Goal: Task Accomplishment & Management: Use online tool/utility

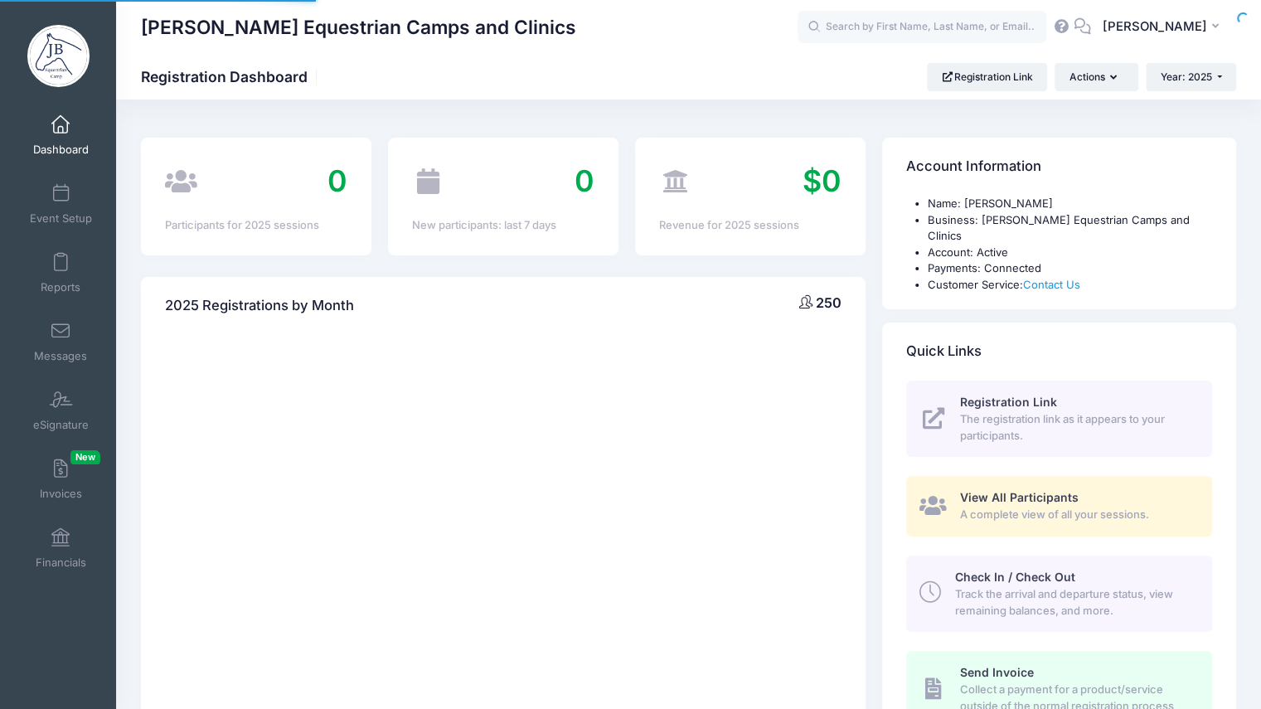
select select
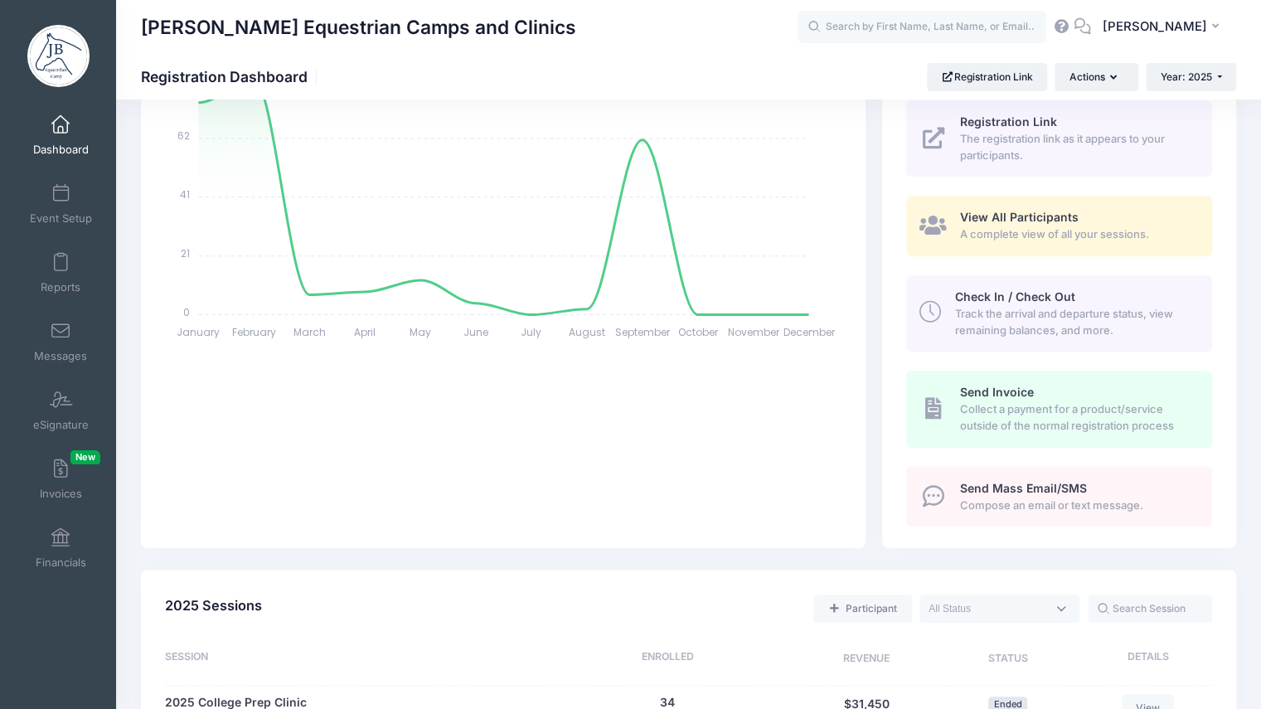
scroll to position [274, 0]
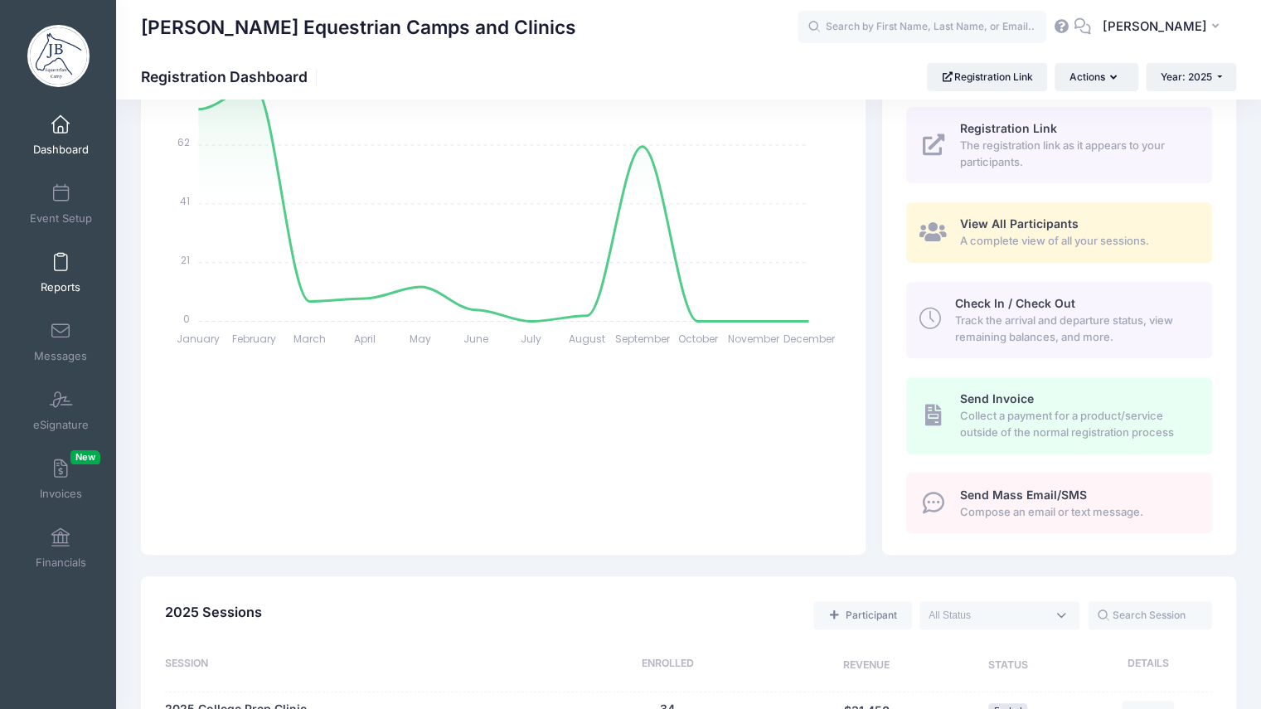
click at [61, 264] on span at bounding box center [61, 263] width 0 height 18
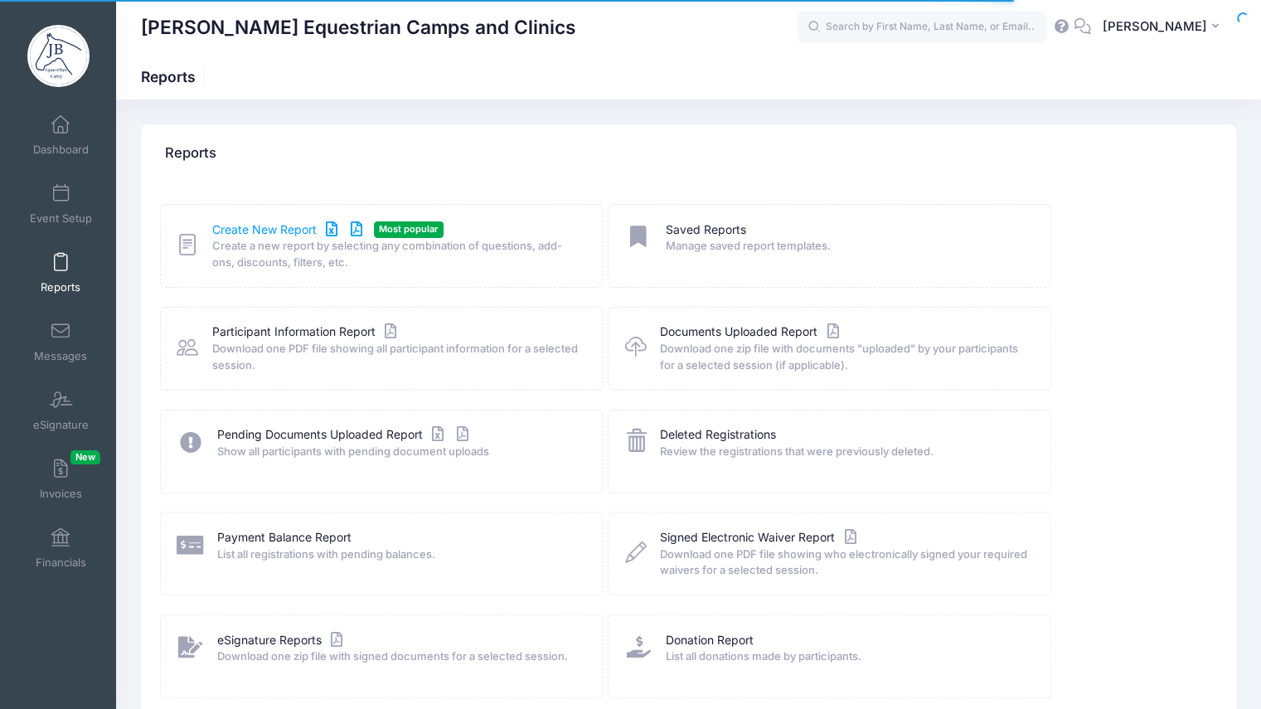
click at [245, 228] on link "Create New Report" at bounding box center [289, 229] width 154 height 17
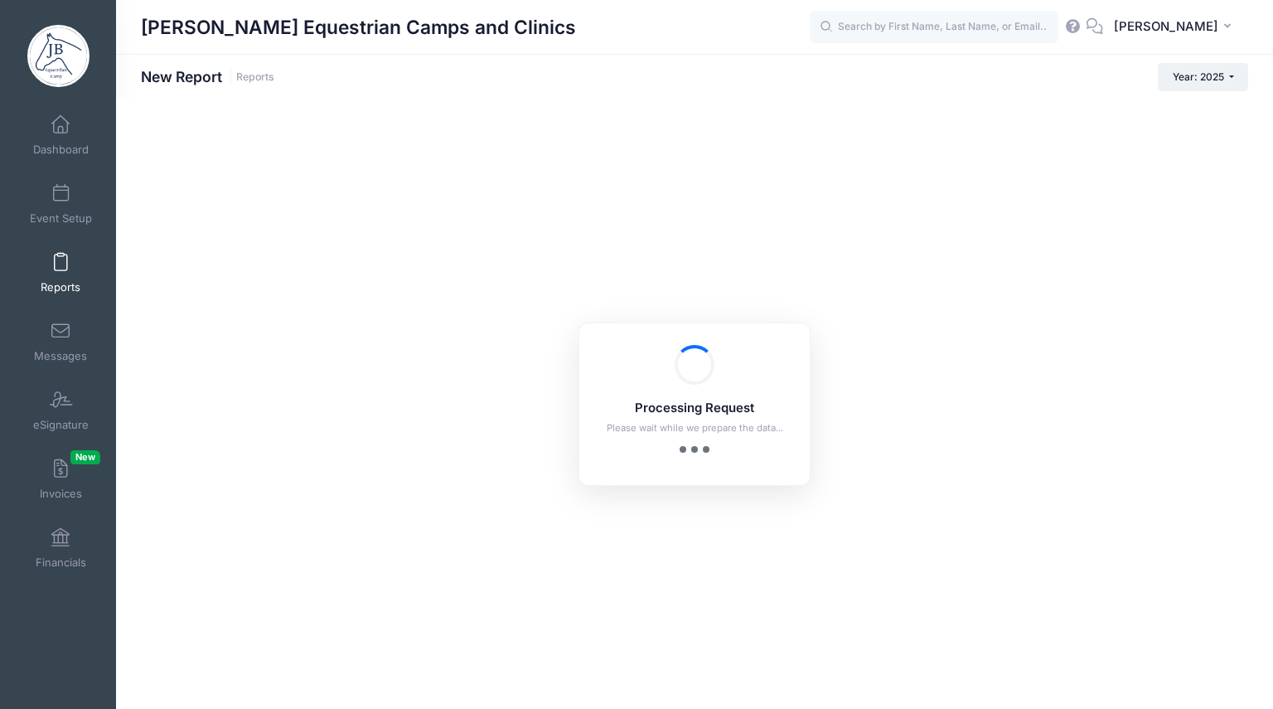
checkbox input "true"
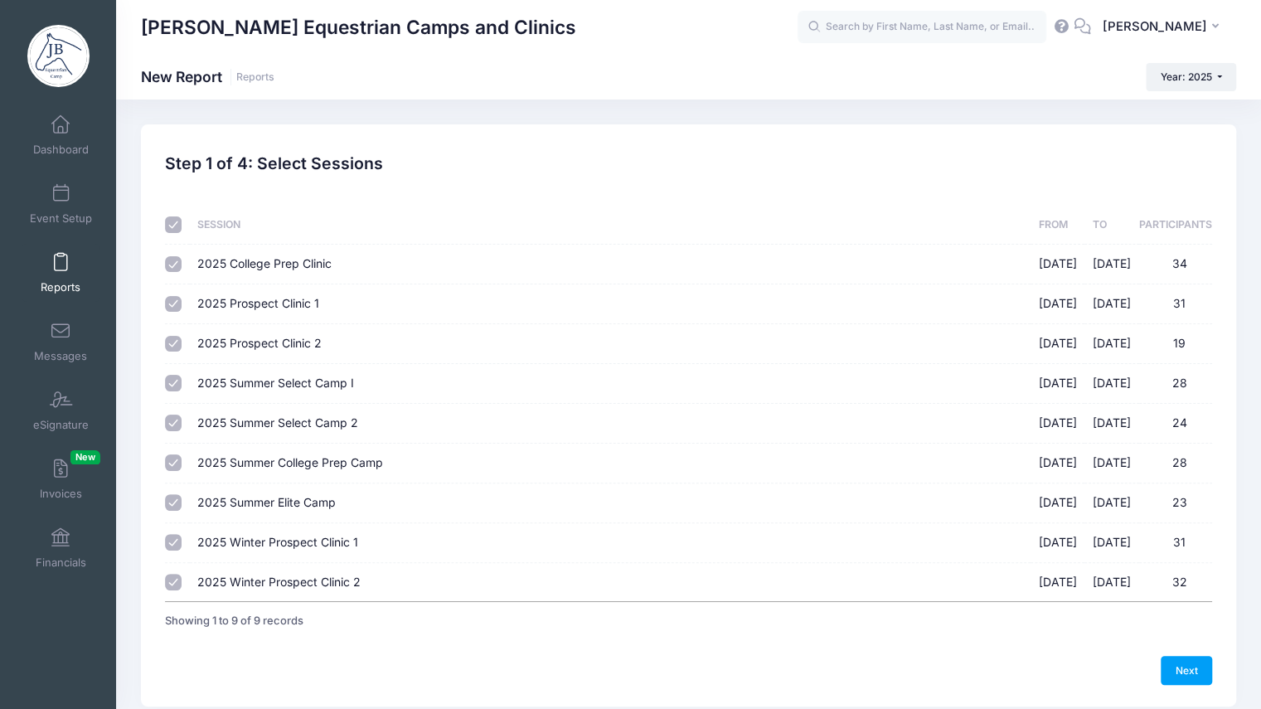
click at [167, 224] on input "checkbox" at bounding box center [173, 224] width 17 height 17
checkbox input "false"
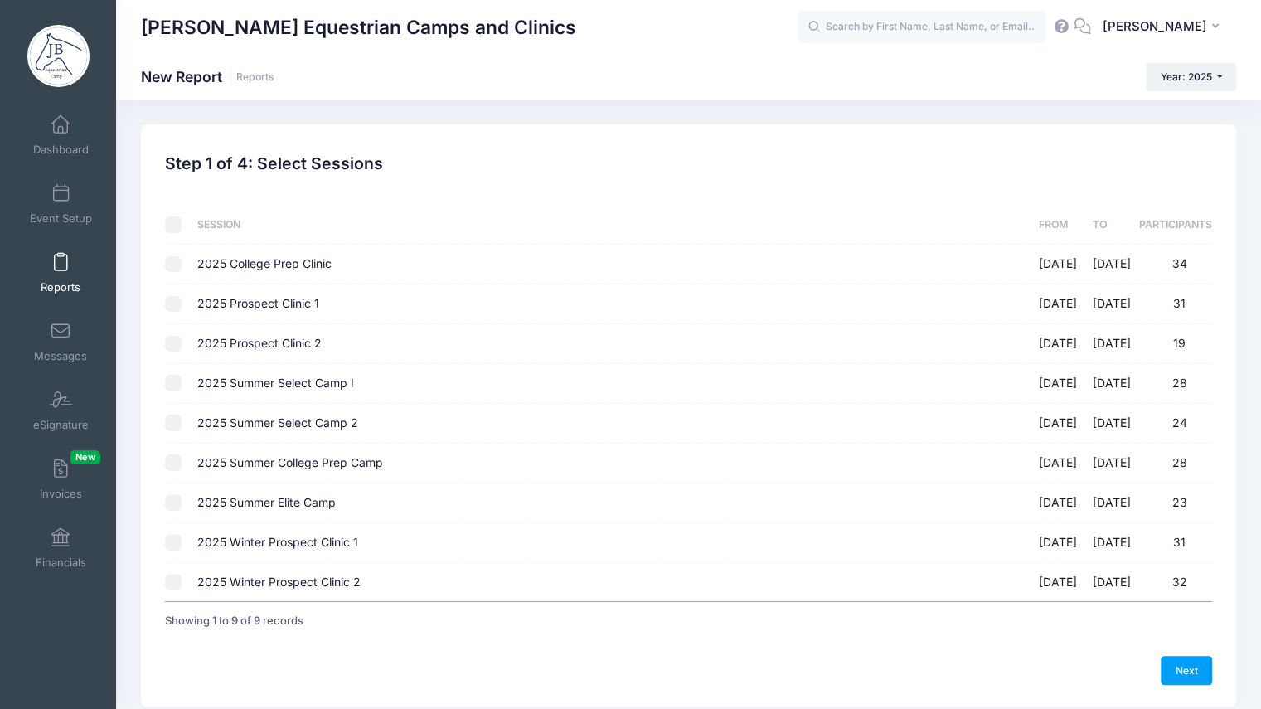
checkbox input "false"
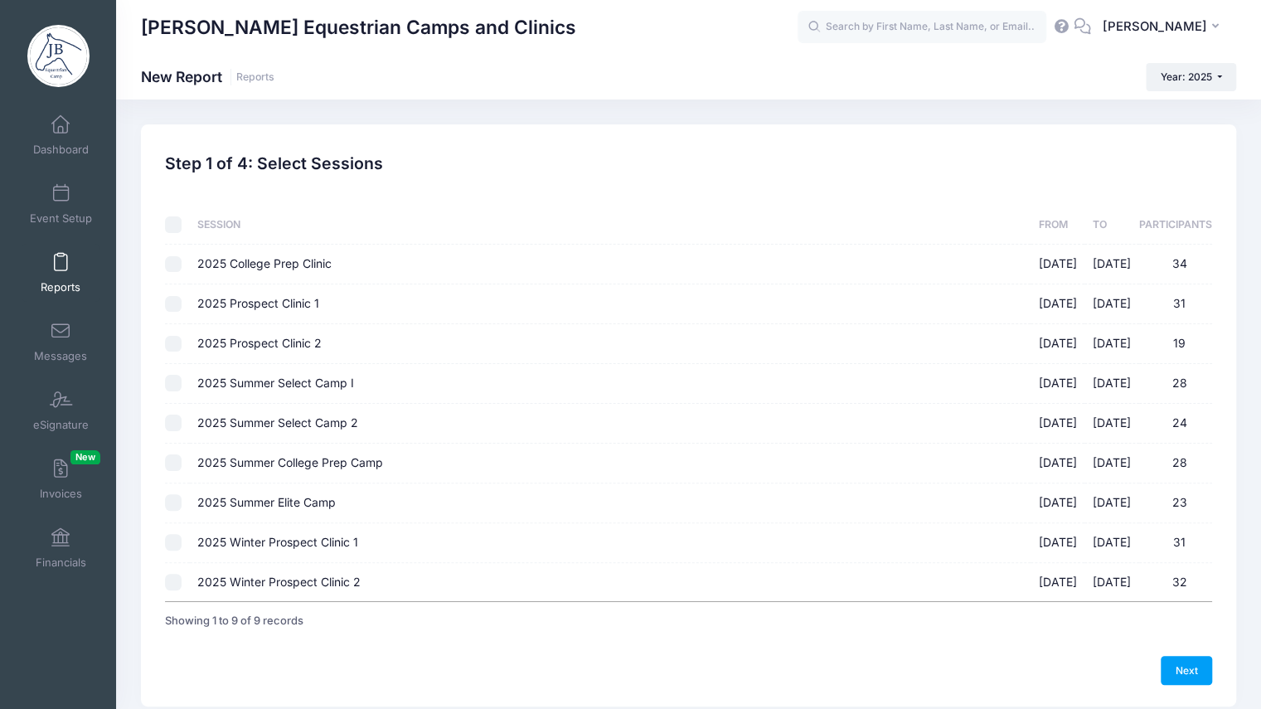
checkbox input "false"
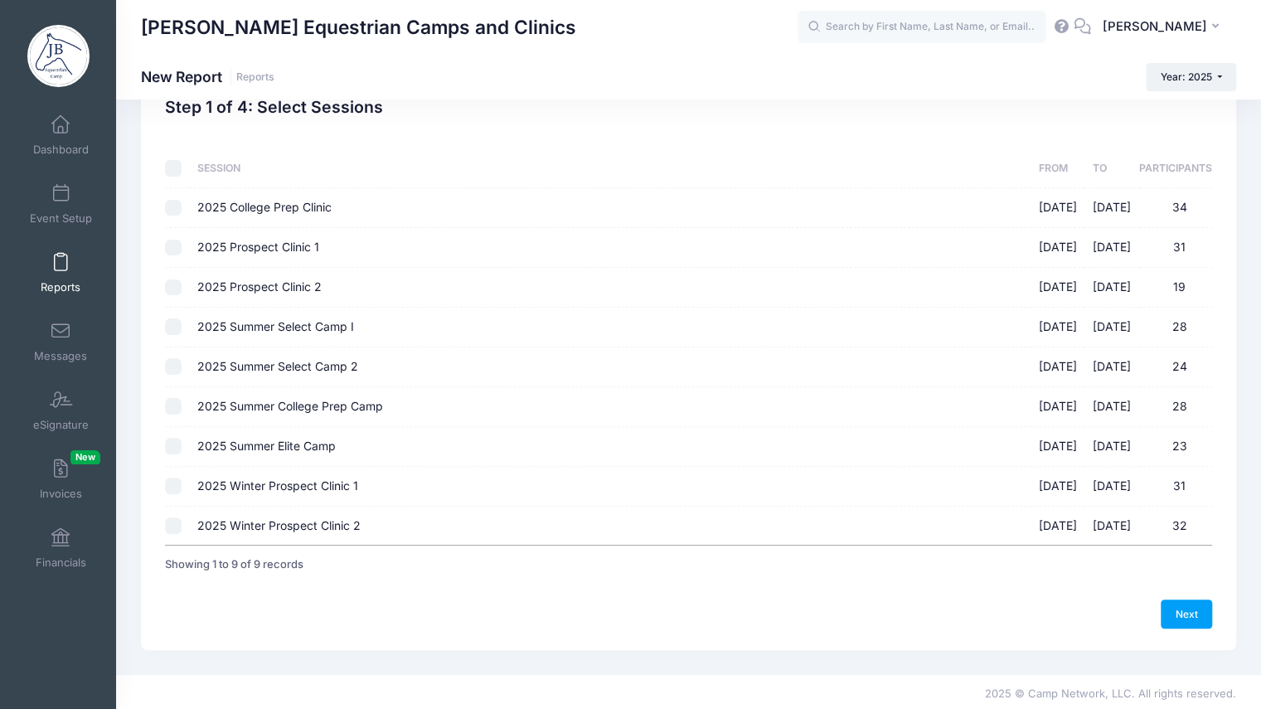
click at [179, 485] on input "2025 Winter Prospect Clinic 1 12/06/2025 - 12/07/2025 31" at bounding box center [173, 485] width 17 height 17
checkbox input "true"
click at [177, 523] on input "2025 Winter Prospect Clinic 2 12/13/2025 - 12/14/2025 32" at bounding box center [173, 525] width 17 height 17
checkbox input "true"
click at [1202, 603] on link "Next" at bounding box center [1185, 613] width 51 height 28
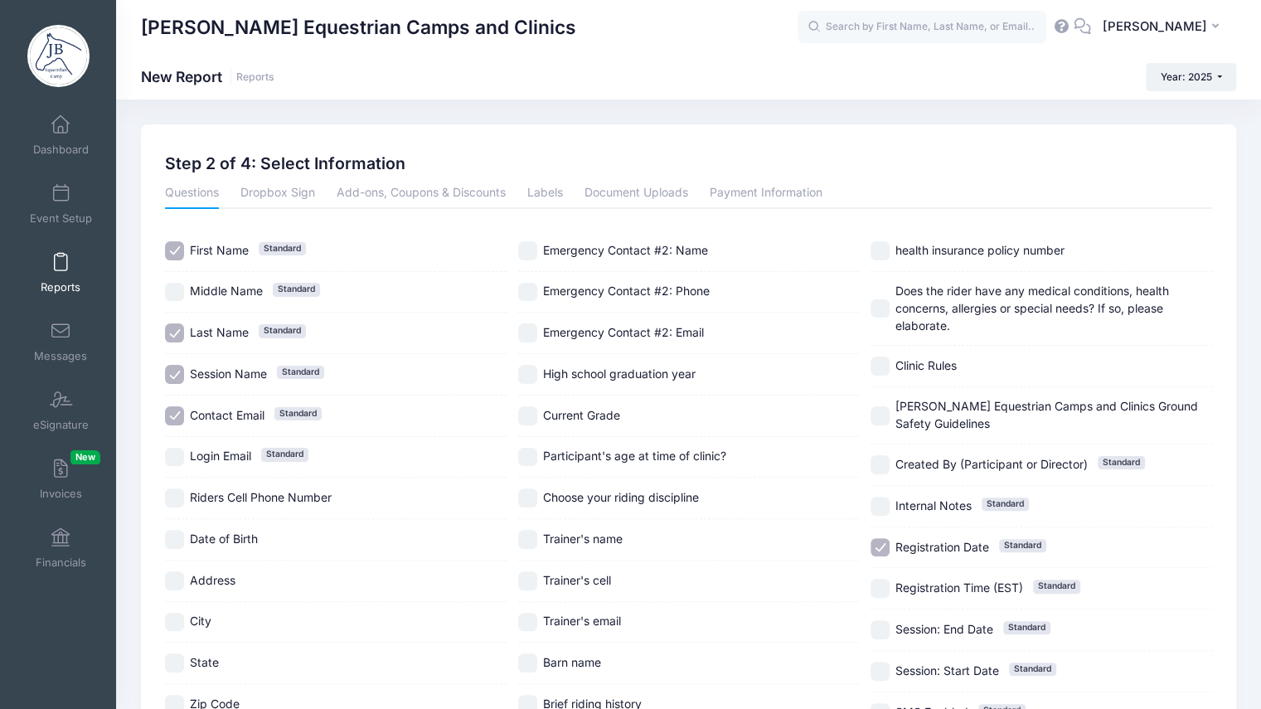
click at [171, 418] on input "Contact Email Standard" at bounding box center [174, 415] width 19 height 19
checkbox input "false"
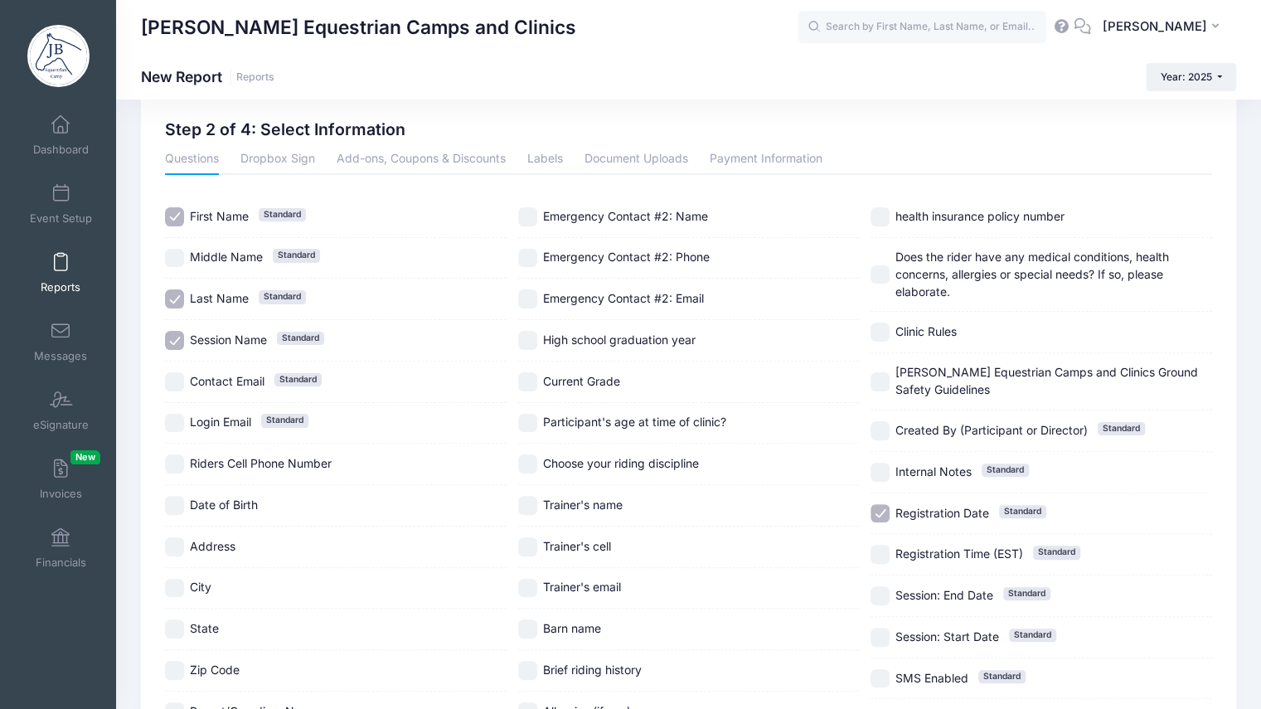
scroll to position [29, 0]
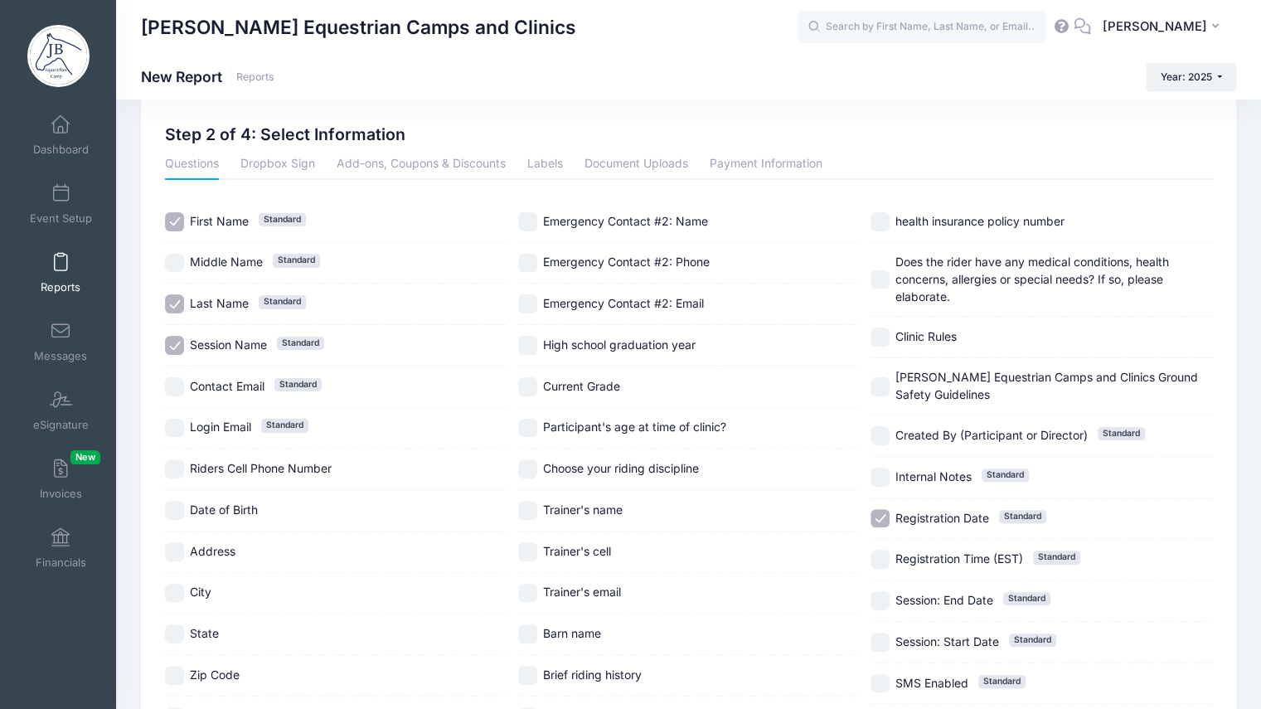
click at [530, 346] on input "High school graduation year" at bounding box center [527, 345] width 19 height 19
checkbox input "true"
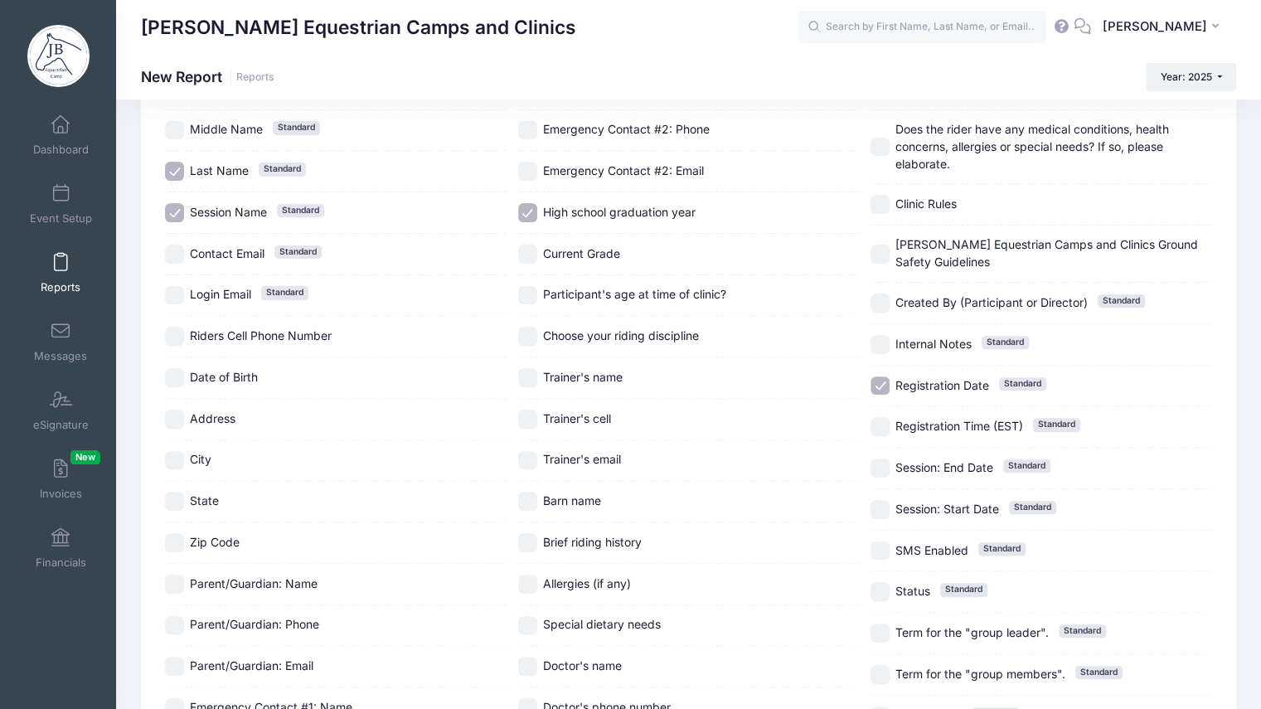
scroll to position [167, 0]
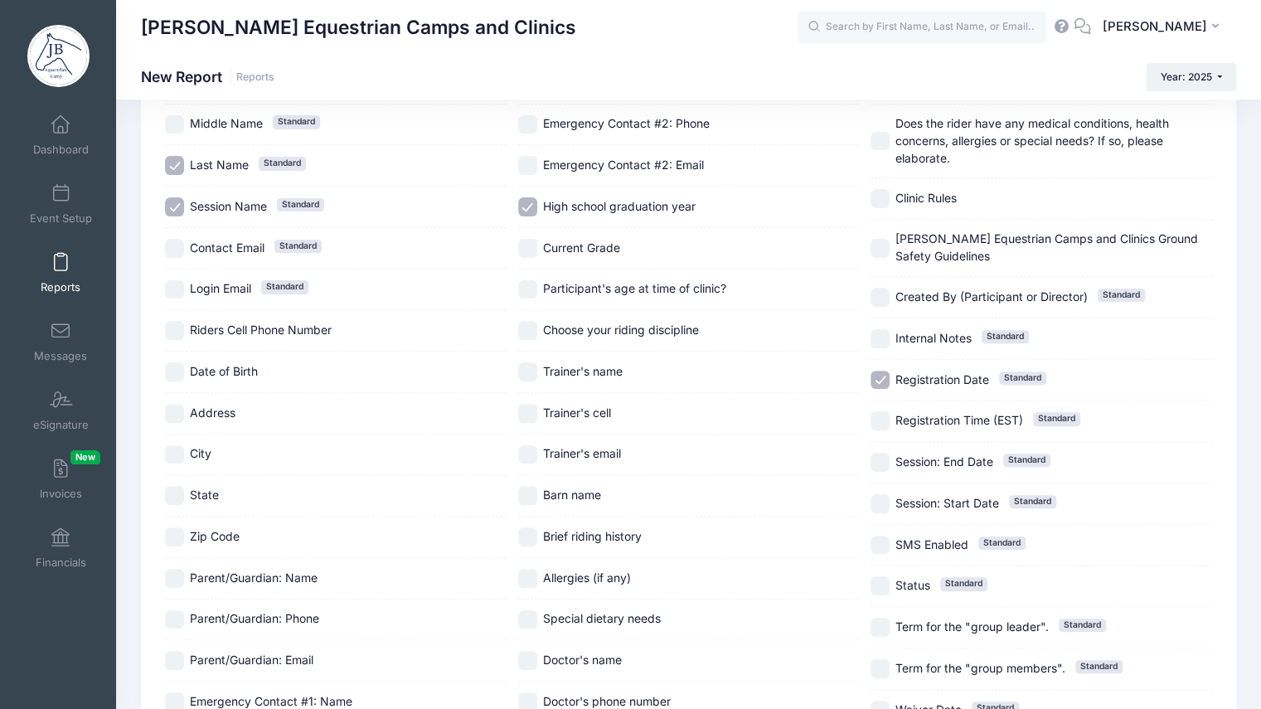
click at [525, 330] on input "Choose your riding discipline" at bounding box center [527, 330] width 19 height 19
checkbox input "true"
click at [529, 493] on input "Barn name" at bounding box center [527, 495] width 19 height 19
click at [525, 488] on input "Barn name" at bounding box center [527, 495] width 19 height 19
checkbox input "false"
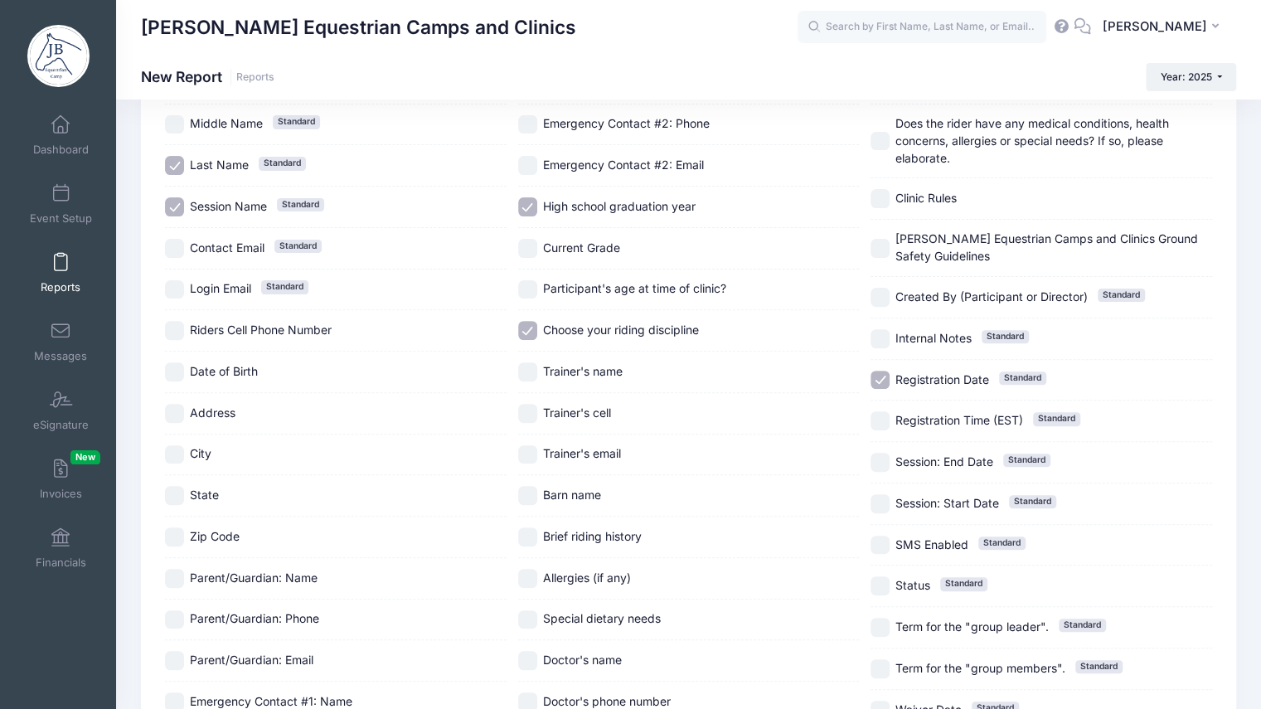
click at [529, 374] on input "Trainer's name" at bounding box center [527, 371] width 19 height 19
checkbox input "true"
click at [530, 531] on input "Brief riding history" at bounding box center [527, 536] width 19 height 19
checkbox input "true"
click at [884, 380] on input "Registration Date Standard" at bounding box center [879, 379] width 19 height 19
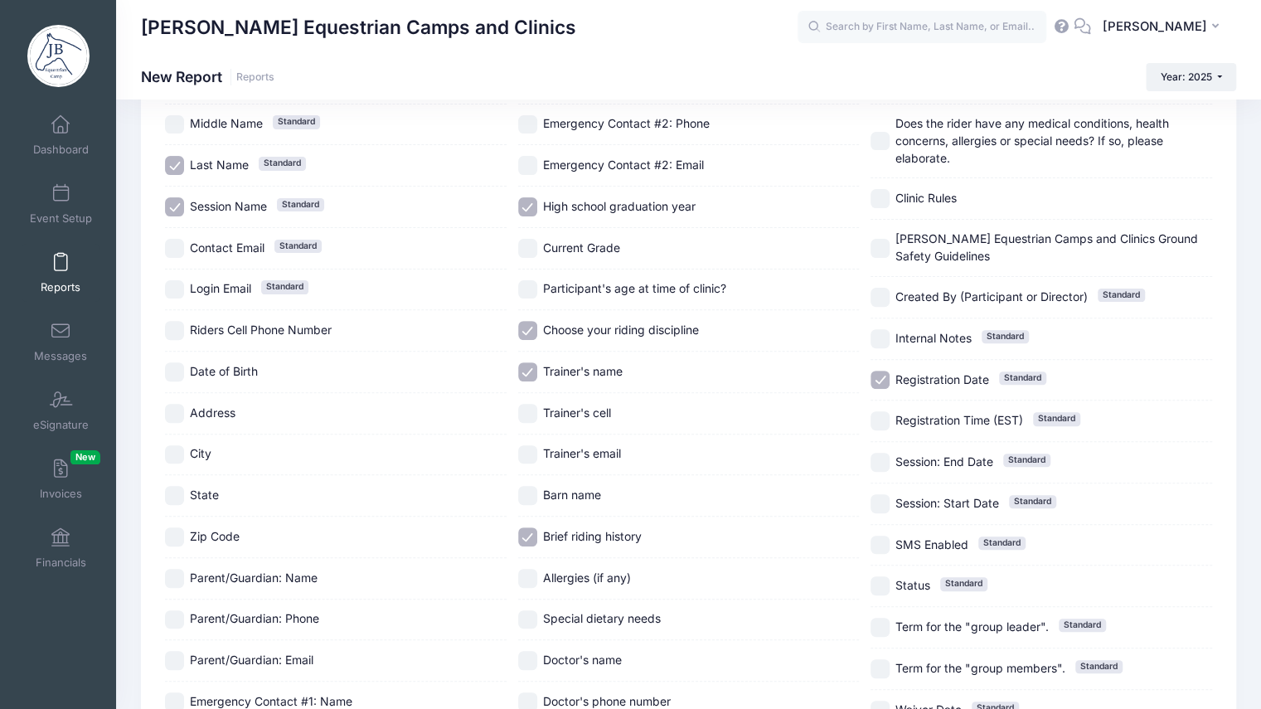
checkbox input "false"
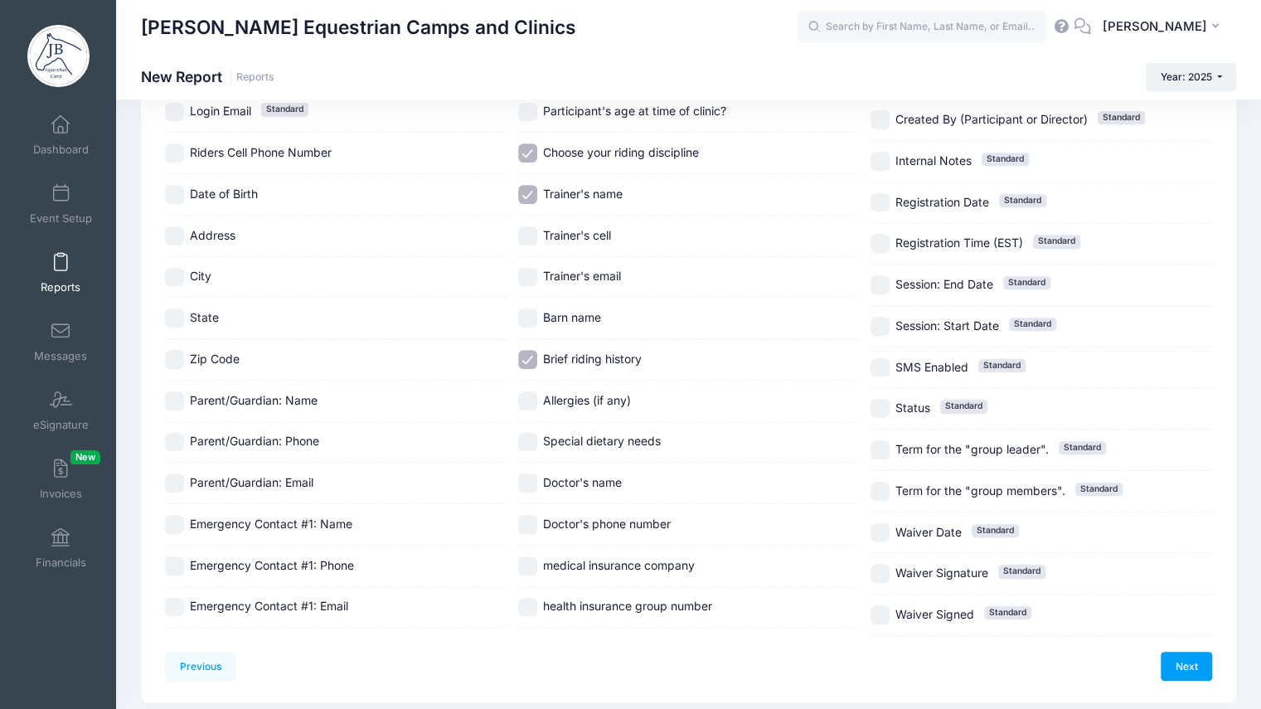
scroll to position [395, 0]
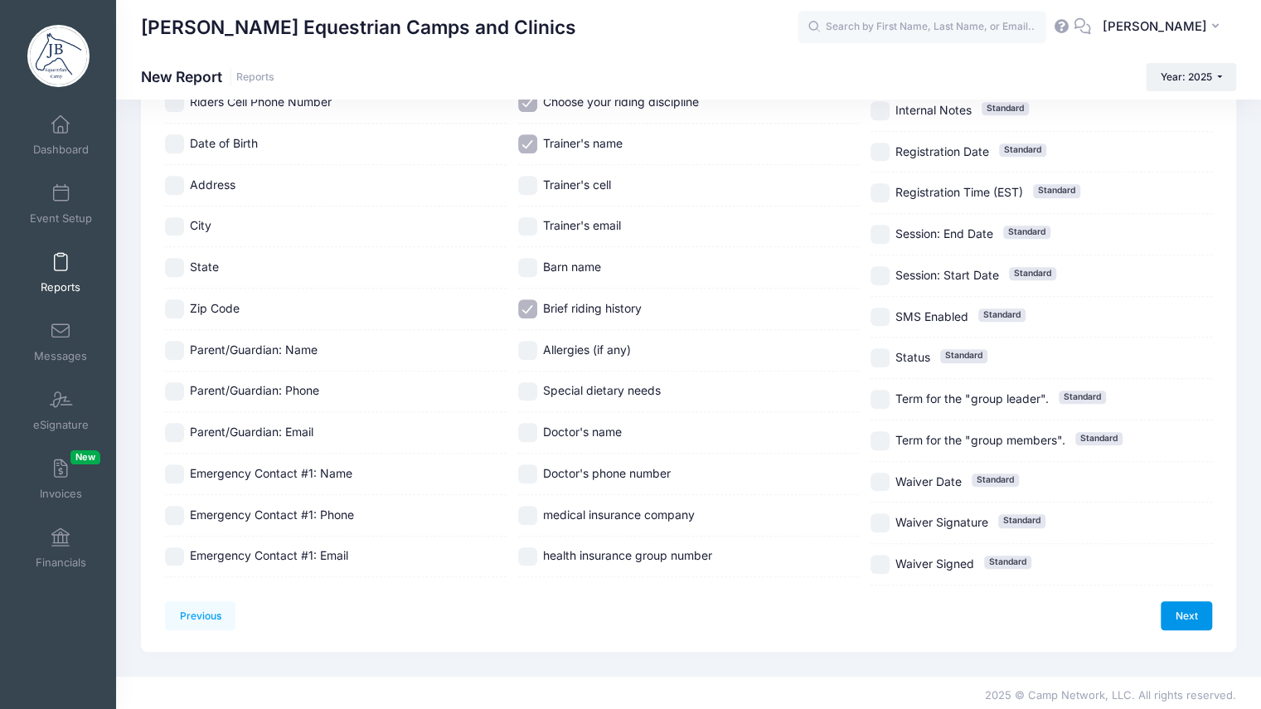
click at [1194, 616] on link "Next" at bounding box center [1185, 615] width 51 height 28
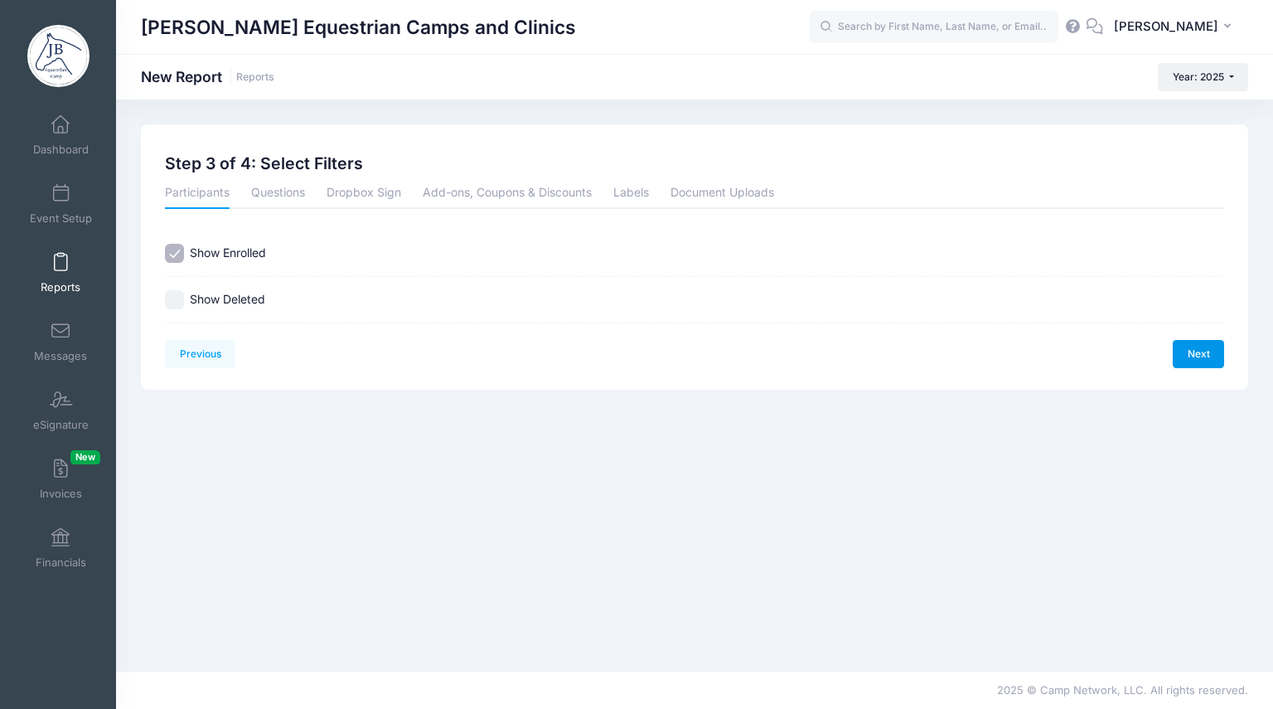
click at [1206, 353] on link "Next" at bounding box center [1198, 354] width 51 height 28
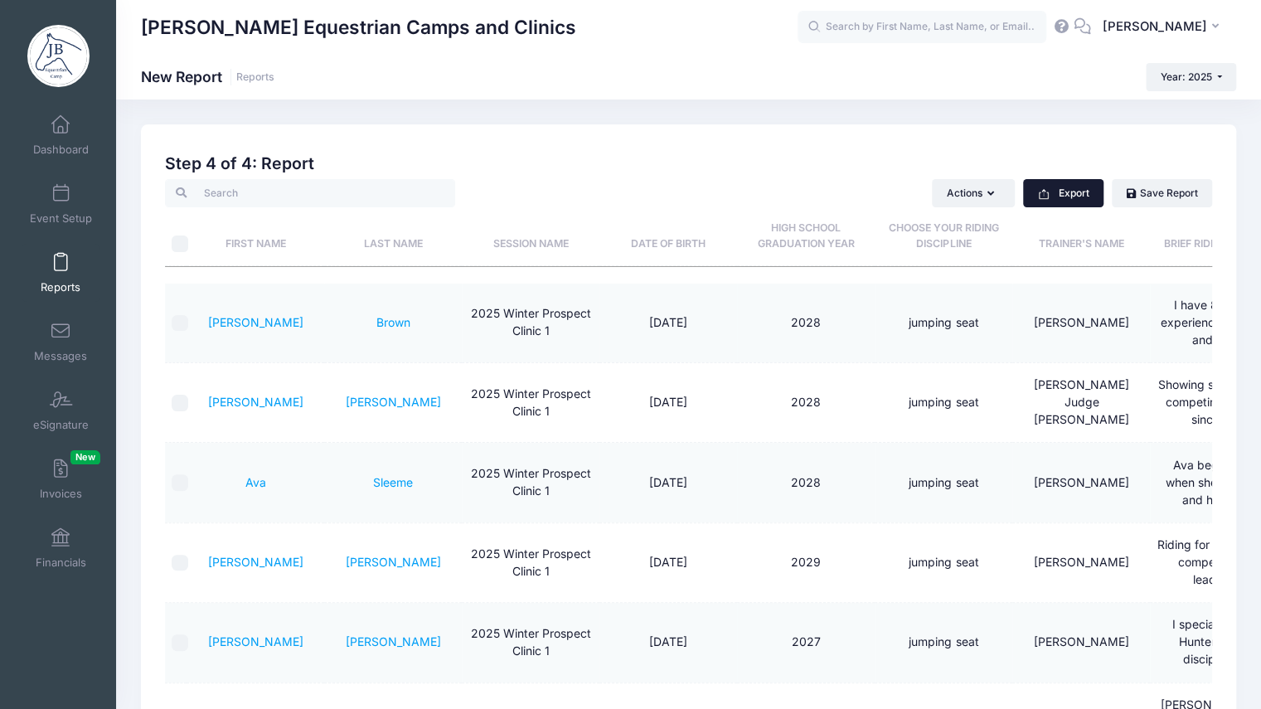
click at [1060, 195] on button "Export" at bounding box center [1063, 193] width 80 height 28
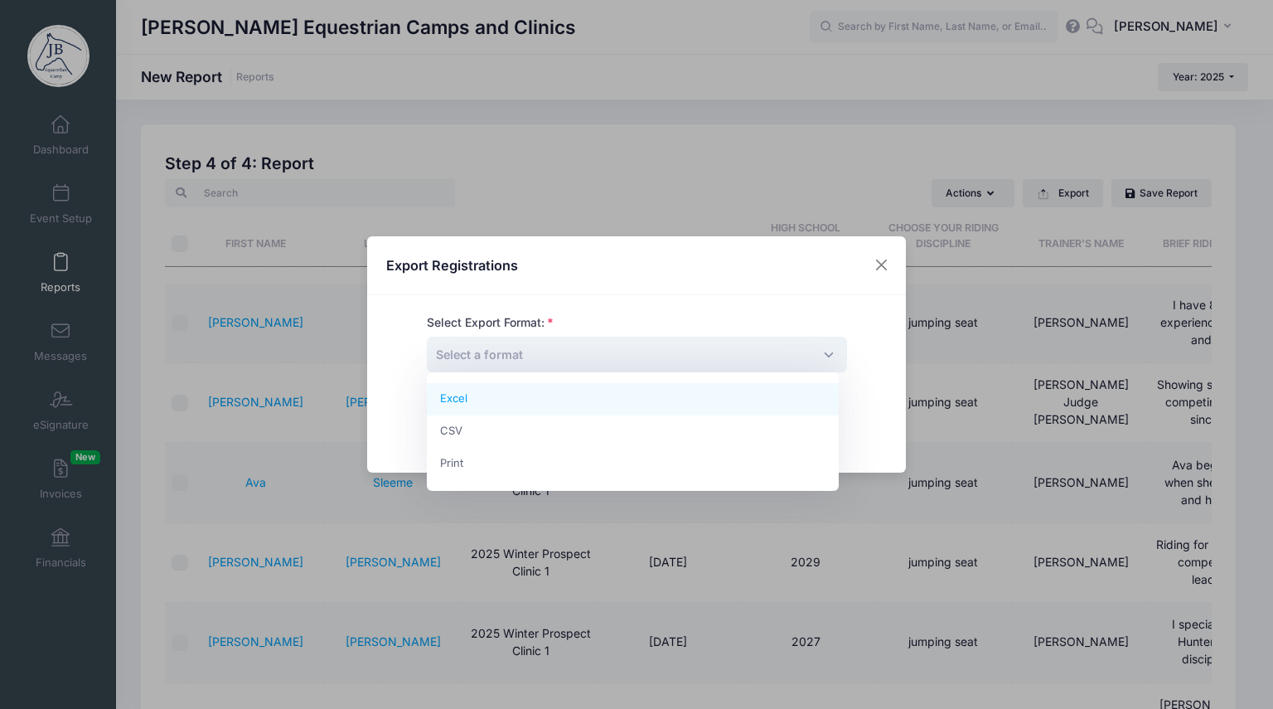
click at [574, 363] on span "Select a format" at bounding box center [637, 355] width 420 height 36
select select "excel"
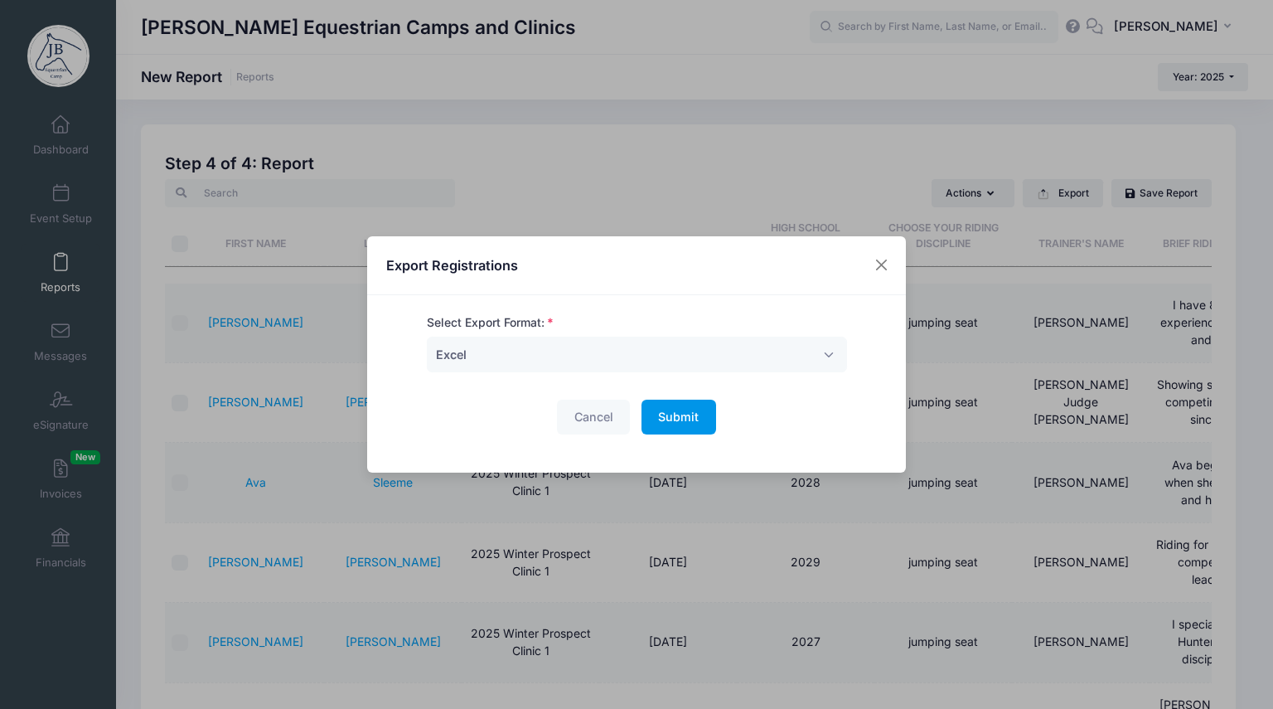
click at [651, 419] on button "Submit Please wait..." at bounding box center [679, 417] width 75 height 36
